Goal: Task Accomplishment & Management: Manage account settings

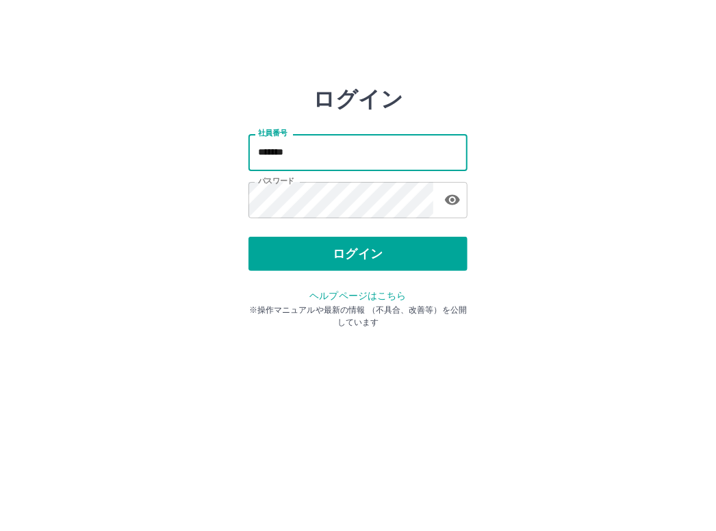
drag, startPoint x: 303, startPoint y: 164, endPoint x: 145, endPoint y: 179, distance: 158.1
click at [145, 179] on div "ログイン 社員番号 ******* 社員番号 パスワード パスワード ログイン ヘルプページはこちら ※操作マニュアルや最新の情報 （不具合、改善等）を公開し…" at bounding box center [358, 195] width 716 height 219
type input "*******"
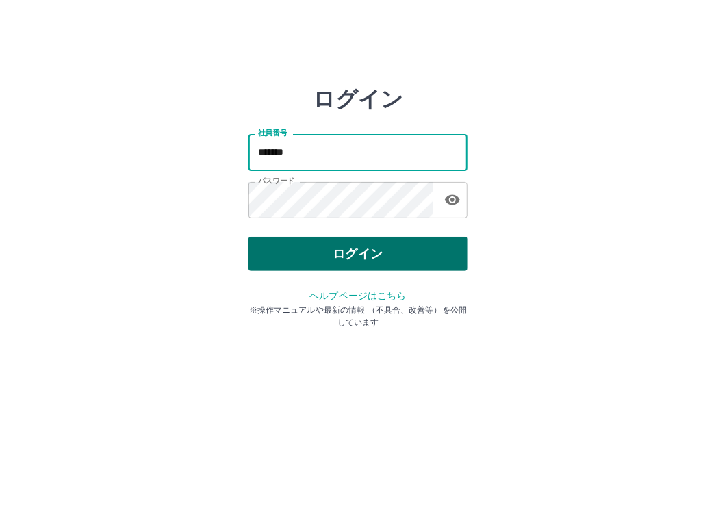
click at [433, 253] on button "ログイン" at bounding box center [358, 254] width 219 height 34
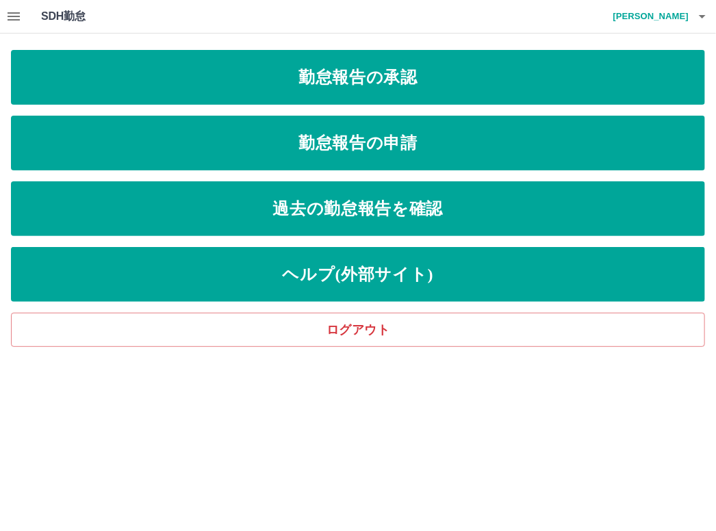
click at [483, 105] on div "勤怠報告の承認 勤怠報告の申請 過去の勤怠報告を確認 ヘルプ(外部サイト) ログアウト" at bounding box center [358, 198] width 694 height 297
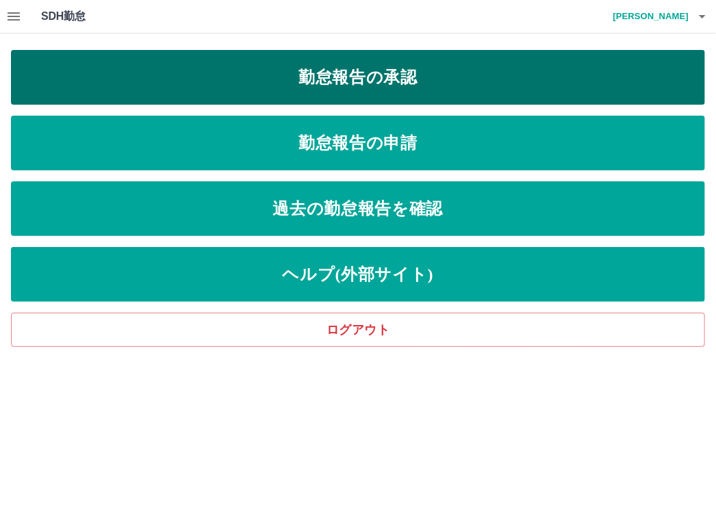
click at [482, 81] on link "勤怠報告の承認" at bounding box center [358, 77] width 694 height 55
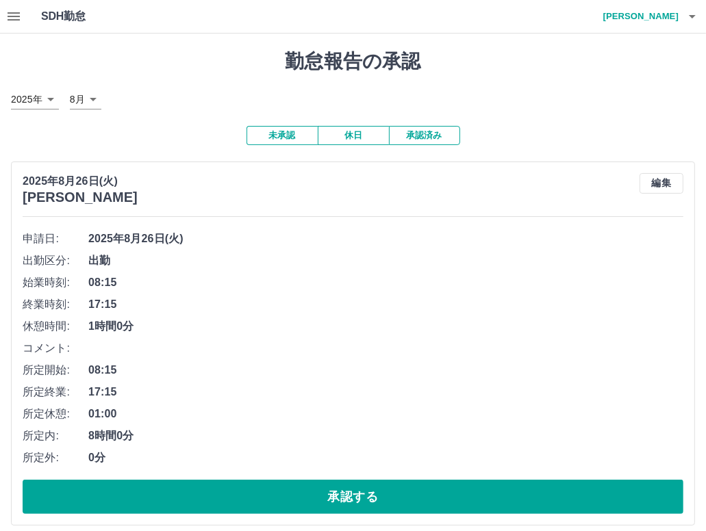
click at [420, 142] on button "承認済み" at bounding box center [424, 135] width 71 height 19
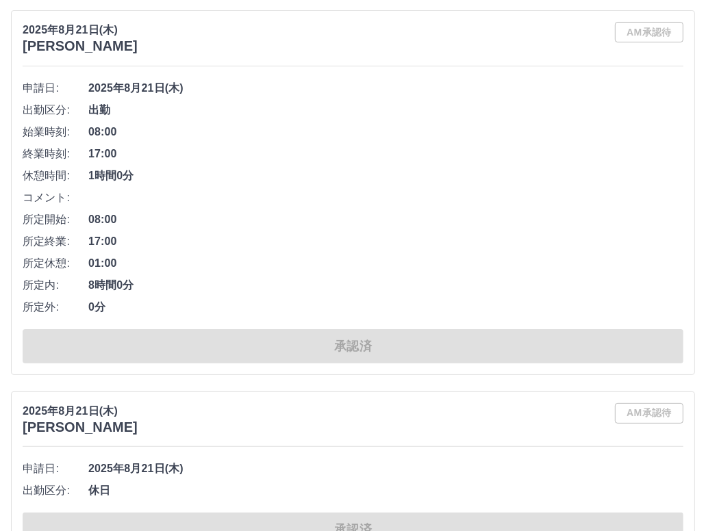
scroll to position [7222, 0]
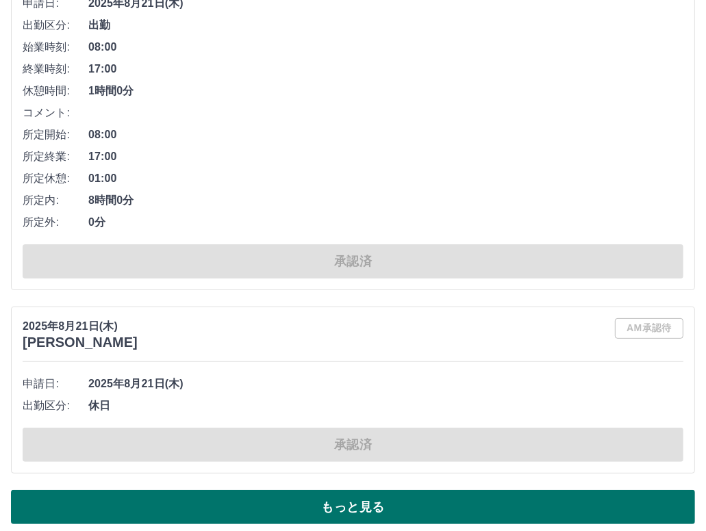
click at [363, 492] on button "もっと見る" at bounding box center [353, 507] width 684 height 34
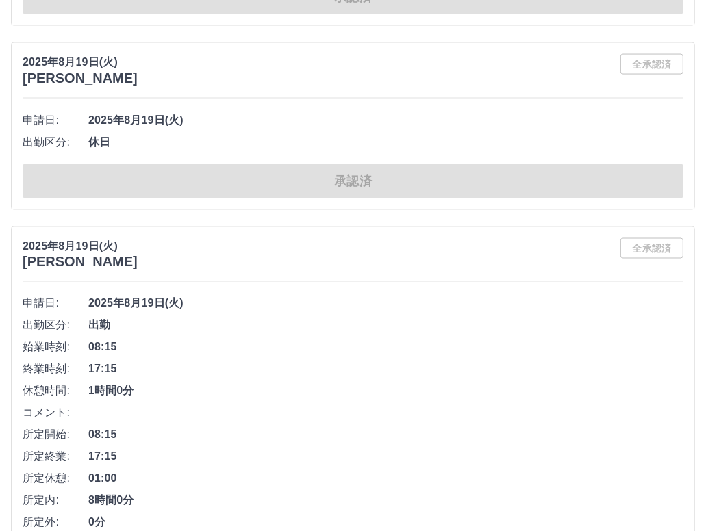
scroll to position [15749, 0]
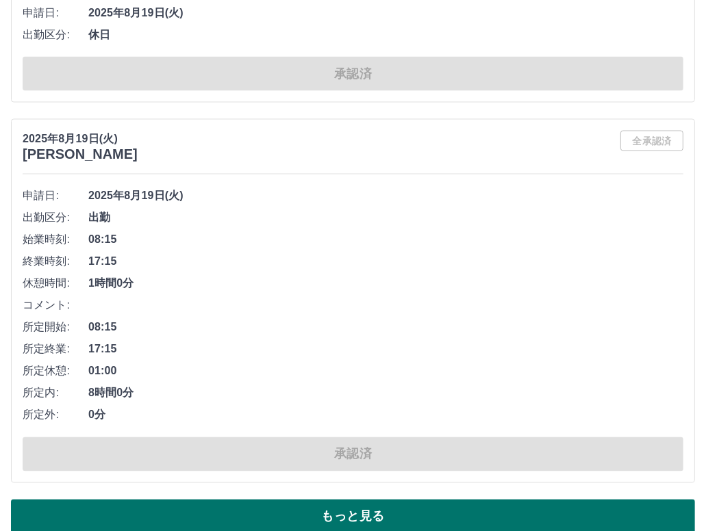
click at [444, 500] on button "もっと見る" at bounding box center [353, 517] width 684 height 34
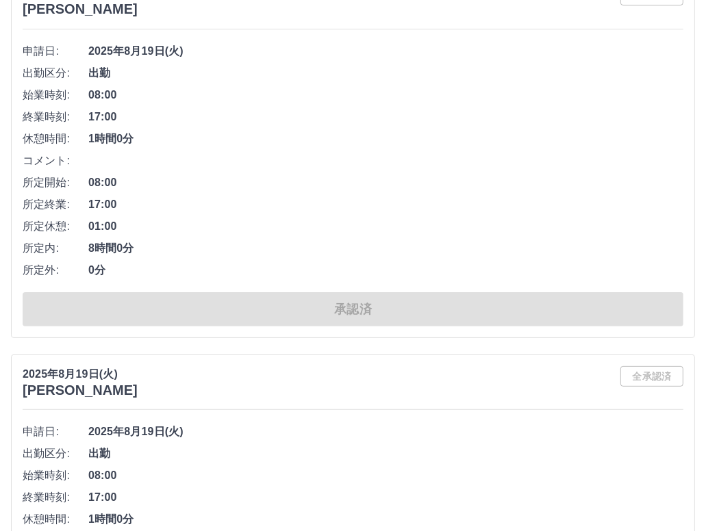
scroll to position [17744, 0]
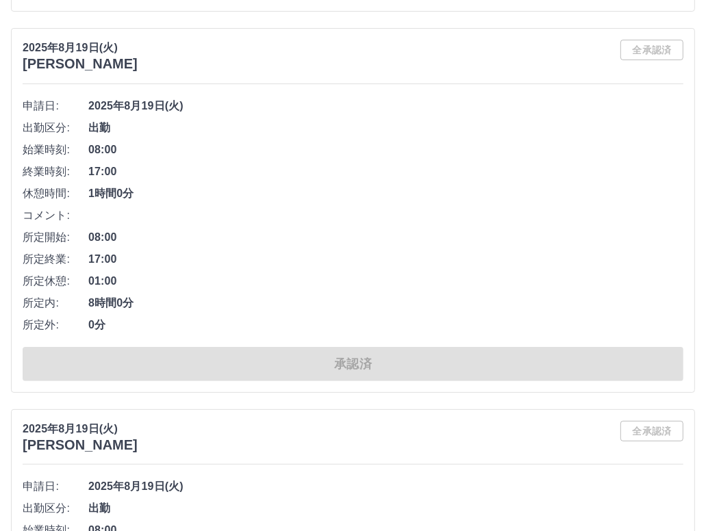
drag, startPoint x: 704, startPoint y: 0, endPoint x: 397, endPoint y: 134, distance: 334.5
click at [397, 142] on span "08:00" at bounding box center [385, 150] width 595 height 16
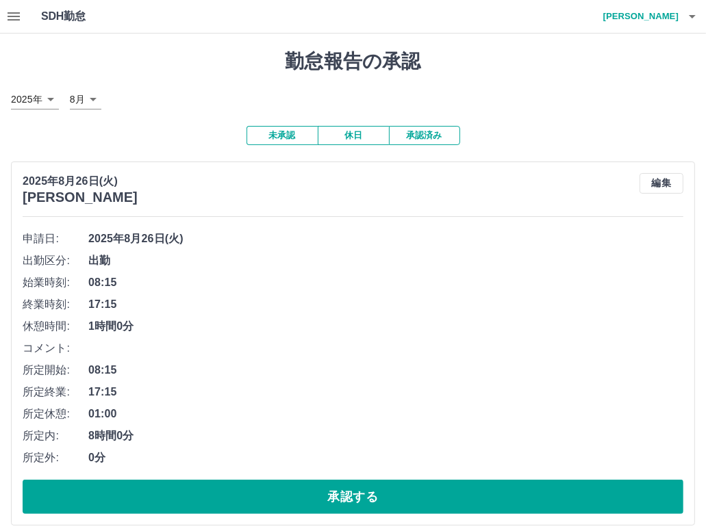
click at [307, 144] on button "未承認" at bounding box center [281, 135] width 71 height 19
click at [304, 139] on button "未承認" at bounding box center [281, 135] width 71 height 19
click at [290, 139] on button "未承認" at bounding box center [281, 135] width 71 height 19
drag, startPoint x: 687, startPoint y: 3, endPoint x: 157, endPoint y: 92, distance: 537.4
click at [157, 92] on div "2025年 **** 8月 *" at bounding box center [353, 100] width 684 height 20
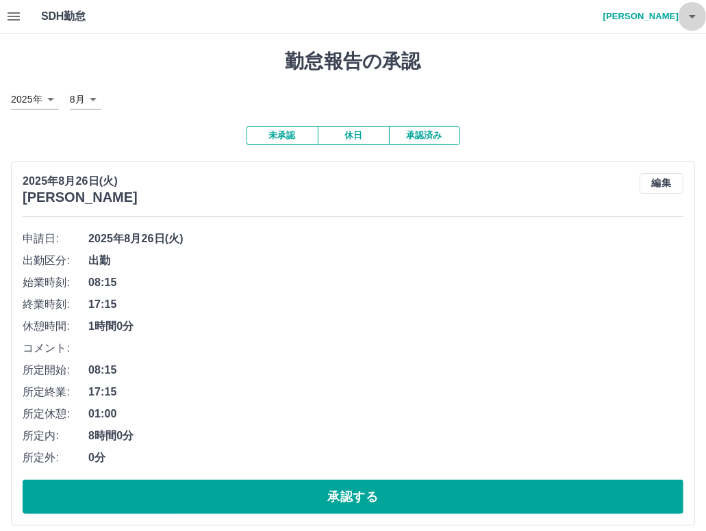
click at [688, 16] on icon "button" at bounding box center [692, 16] width 16 height 16
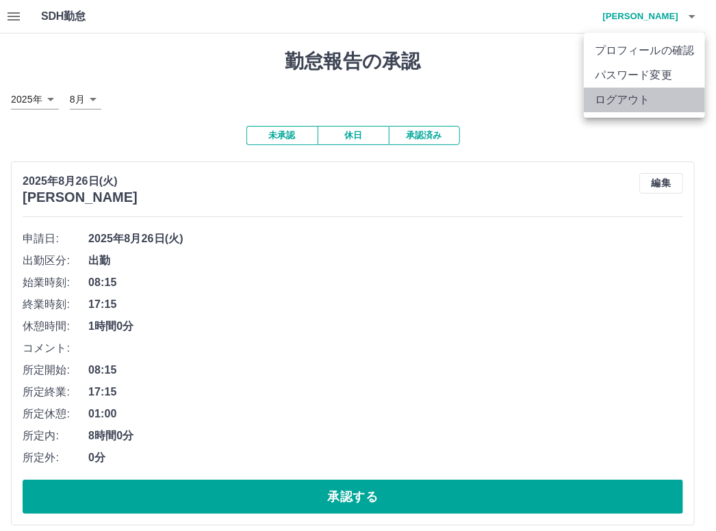
click at [665, 104] on li "ログアウト" at bounding box center [644, 100] width 121 height 25
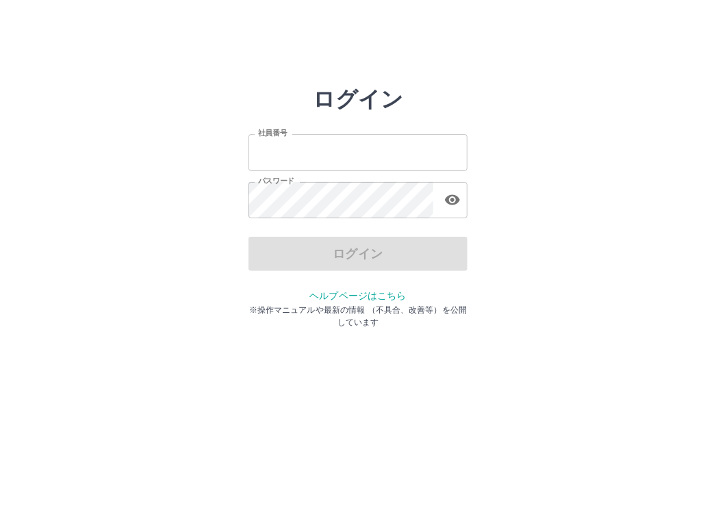
type input "*******"
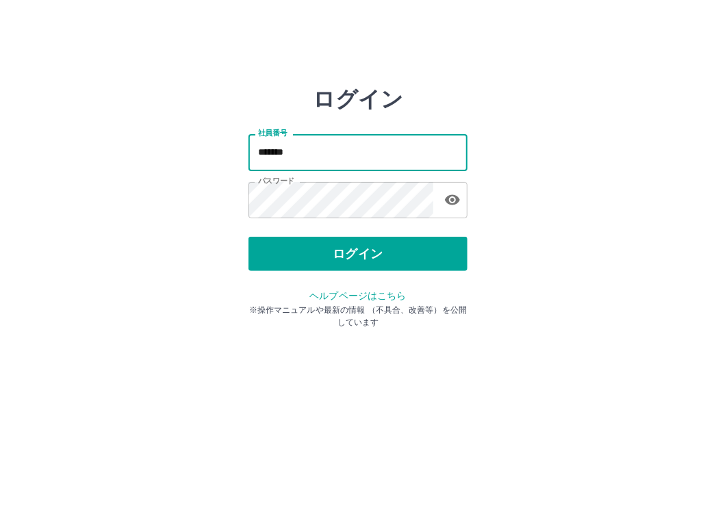
drag, startPoint x: 311, startPoint y: 157, endPoint x: 84, endPoint y: 186, distance: 228.4
click at [84, 186] on div "ログイン 社員番号 ******* 社員番号 パスワード パスワード ログイン ヘルプページはこちら ※操作マニュアルや最新の情報 （不具合、改善等）を公開し…" at bounding box center [358, 195] width 716 height 219
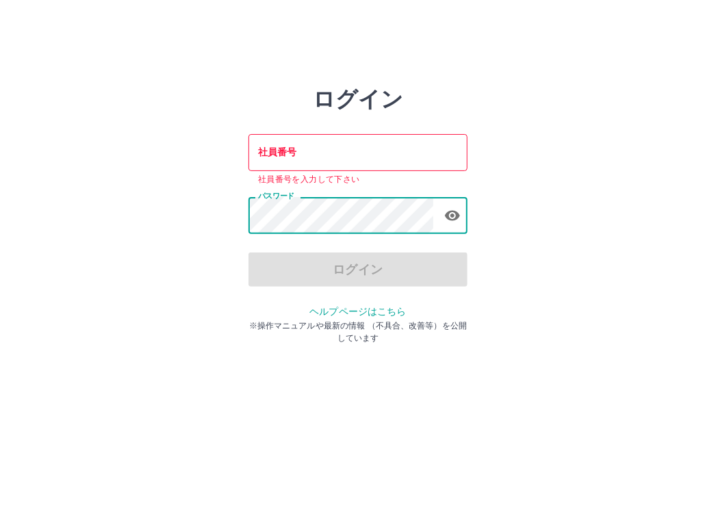
click at [216, 233] on div "ログイン 社員番号 社員番号 社員番号を入力して下さい パスワード パスワード ログイン ヘルプページはこちら ※操作マニュアルや最新の情報 （不具合、改善等…" at bounding box center [358, 195] width 716 height 219
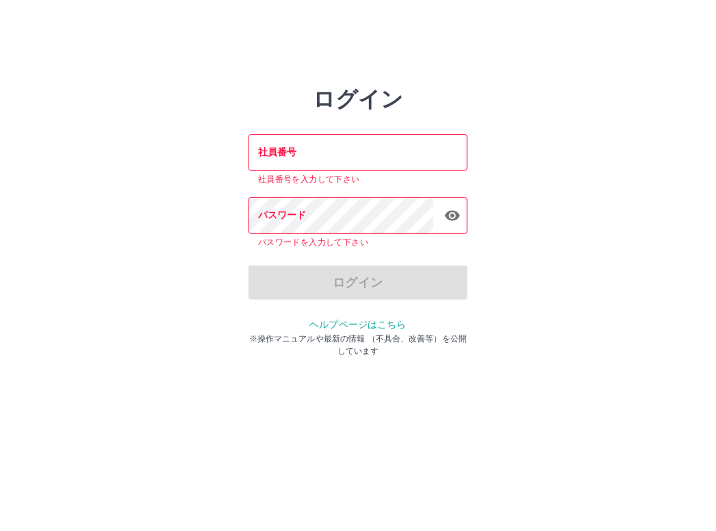
drag, startPoint x: 637, startPoint y: 158, endPoint x: 624, endPoint y: 157, distance: 13.8
click at [631, 157] on div "ログイン 社員番号 社員番号 社員番号を入力して下さい パスワード パスワード パスワードを入力して下さい ログイン ヘルプページはこちら ※操作マニュアルや…" at bounding box center [358, 195] width 716 height 219
